Goal: Task Accomplishment & Management: Use online tool/utility

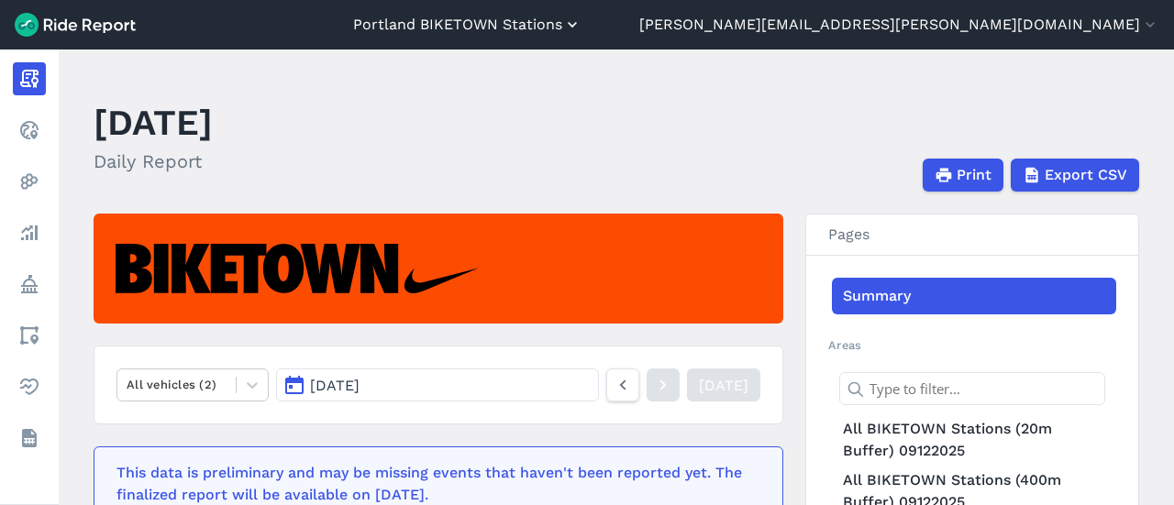
click at [581, 23] on button "Portland BIKETOWN Stations" at bounding box center [467, 25] width 228 height 22
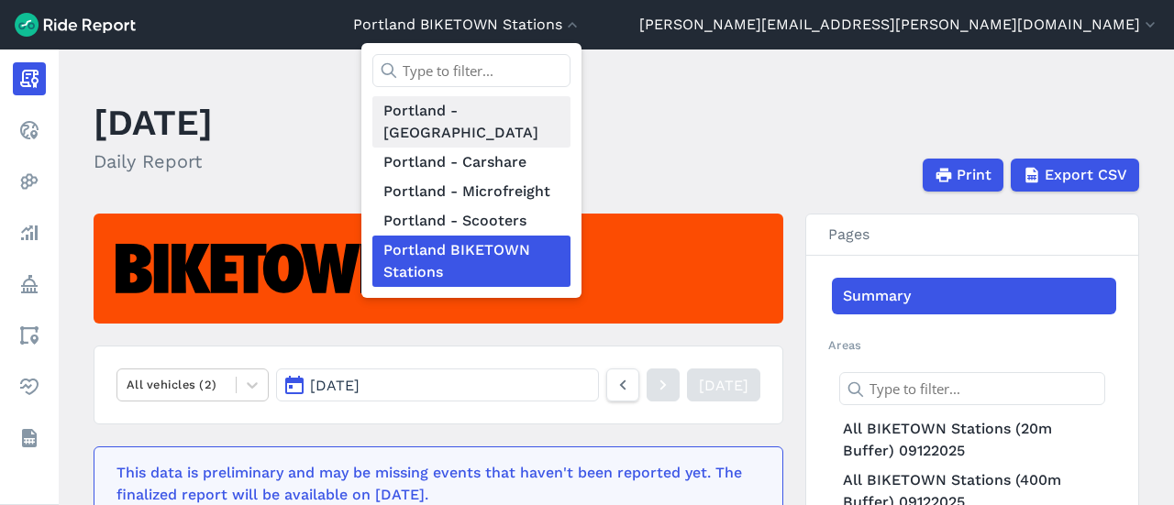
click at [570, 107] on link "Portland - [GEOGRAPHIC_DATA]" at bounding box center [471, 121] width 198 height 51
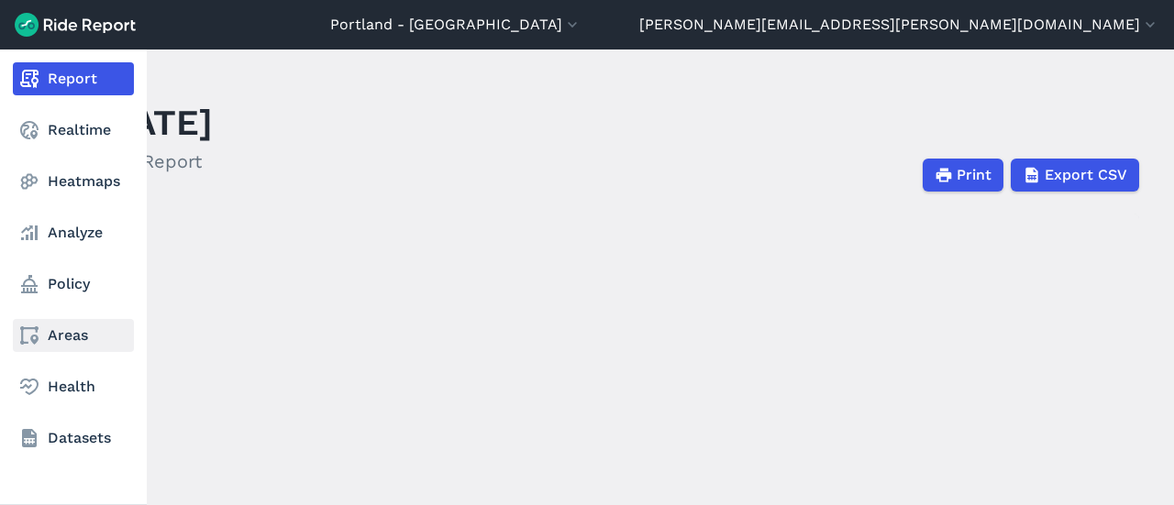
click at [39, 334] on icon at bounding box center [29, 336] width 22 height 22
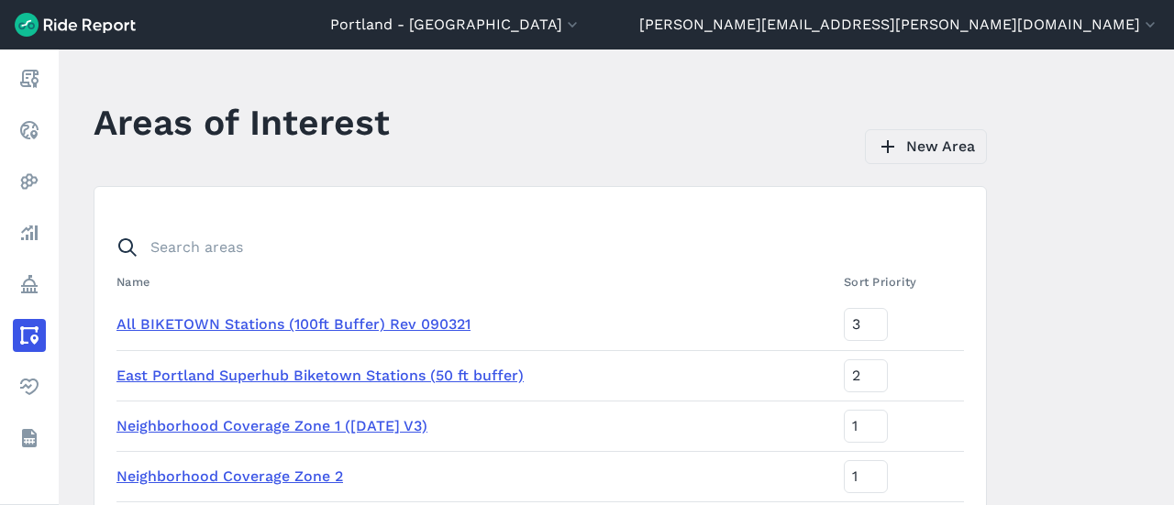
click at [927, 142] on link "New Area" at bounding box center [926, 146] width 122 height 35
